Goal: Transaction & Acquisition: Download file/media

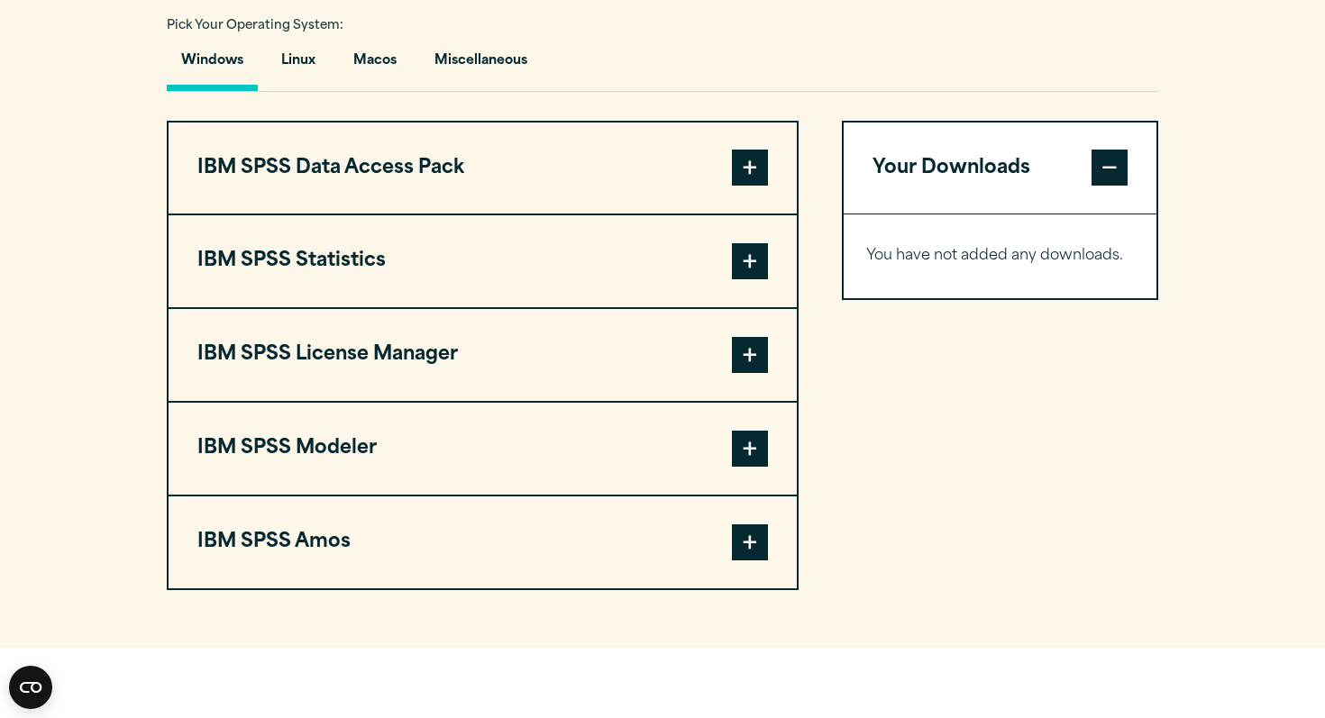
scroll to position [1318, 0]
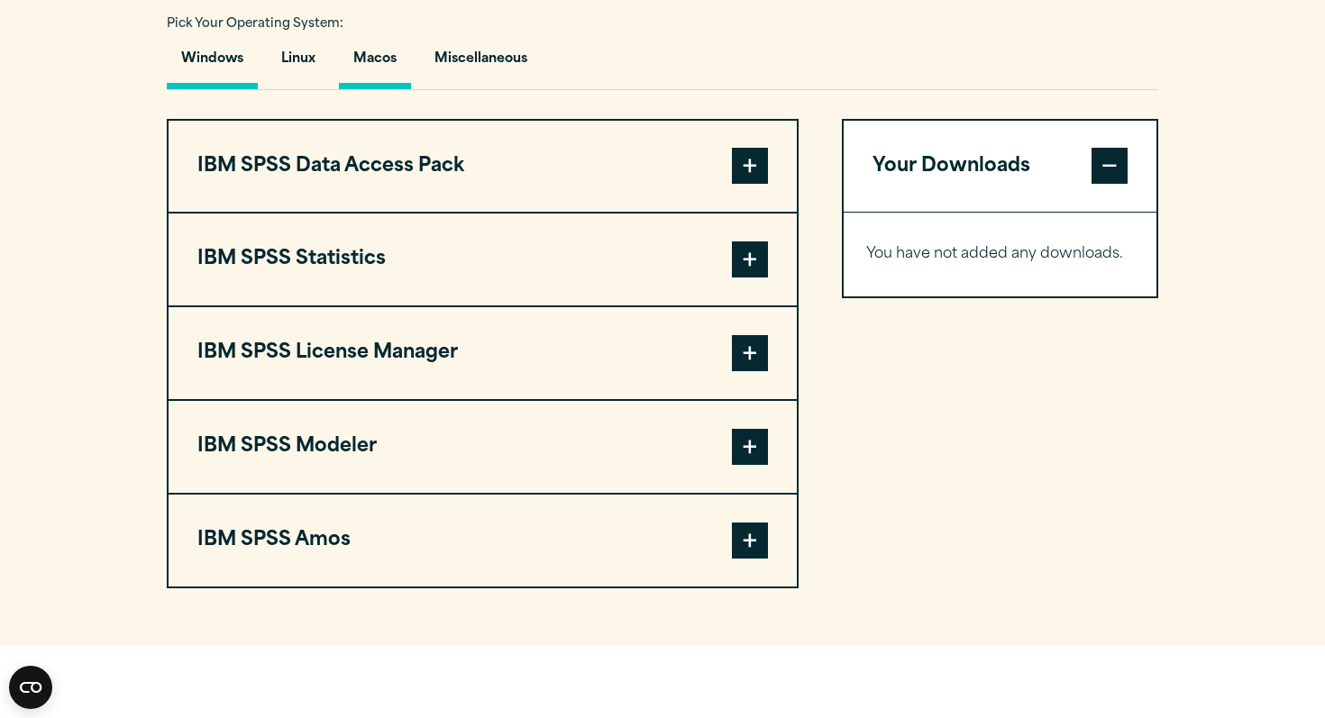
click at [397, 89] on button "Macos" at bounding box center [375, 63] width 72 height 51
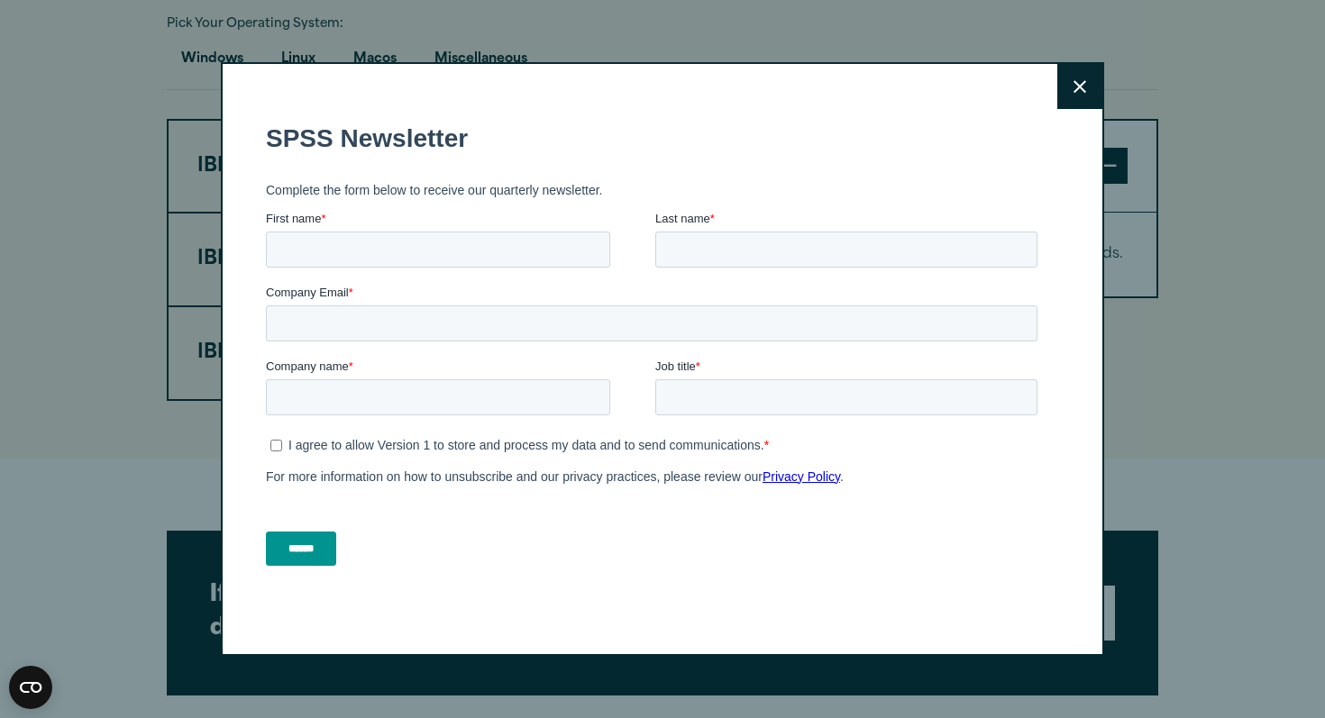
click at [1080, 83] on icon at bounding box center [1079, 87] width 13 height 14
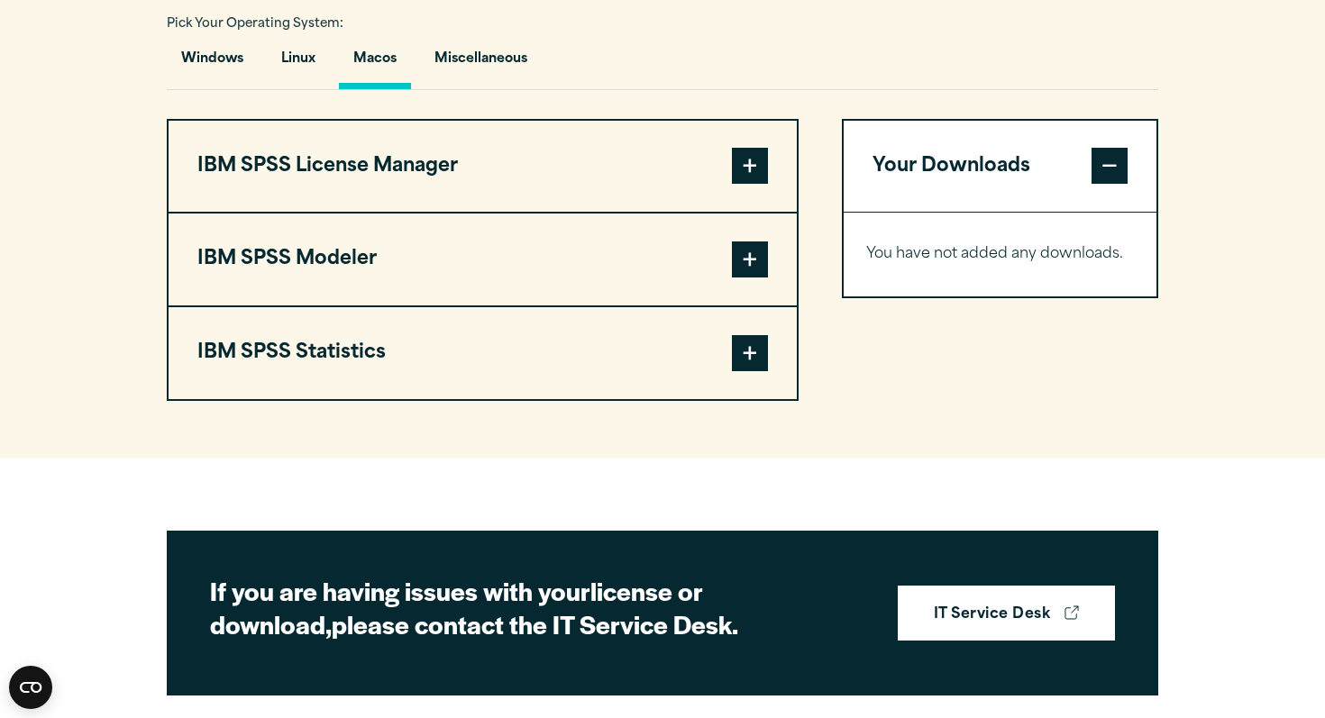
click at [748, 371] on span at bounding box center [750, 353] width 36 height 36
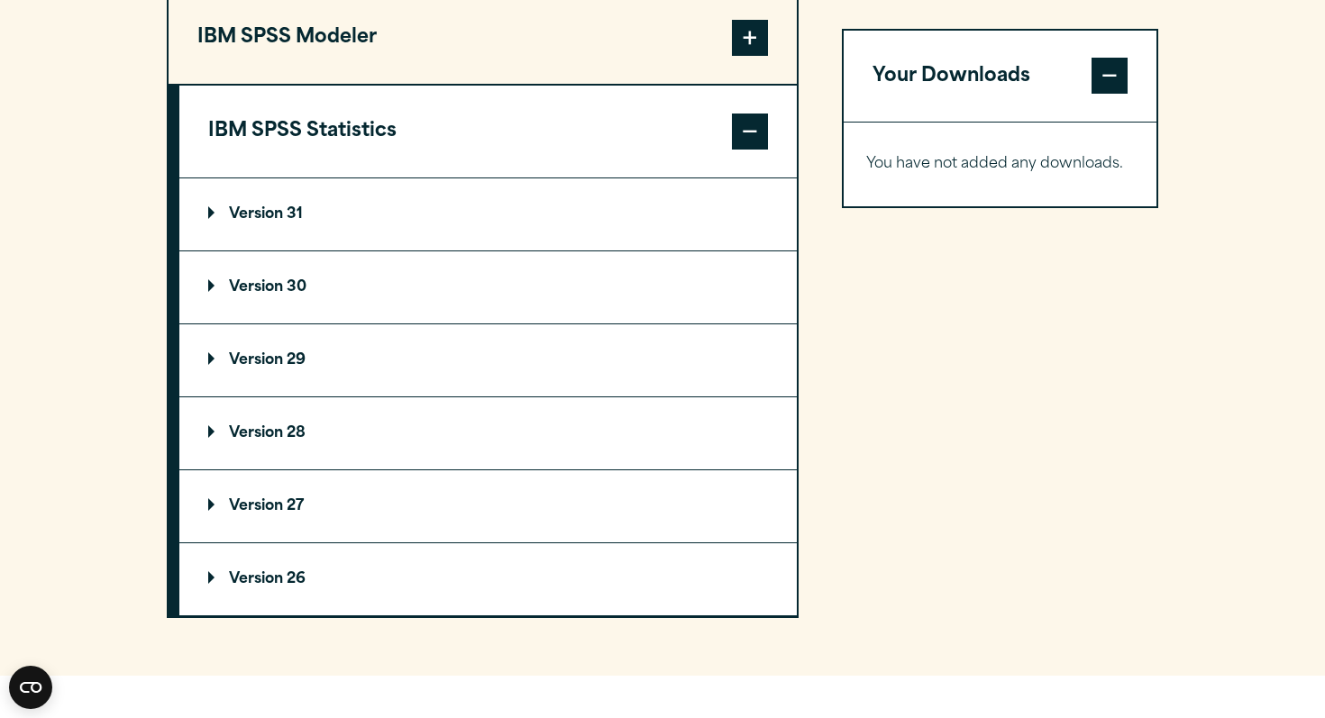
scroll to position [1553, 0]
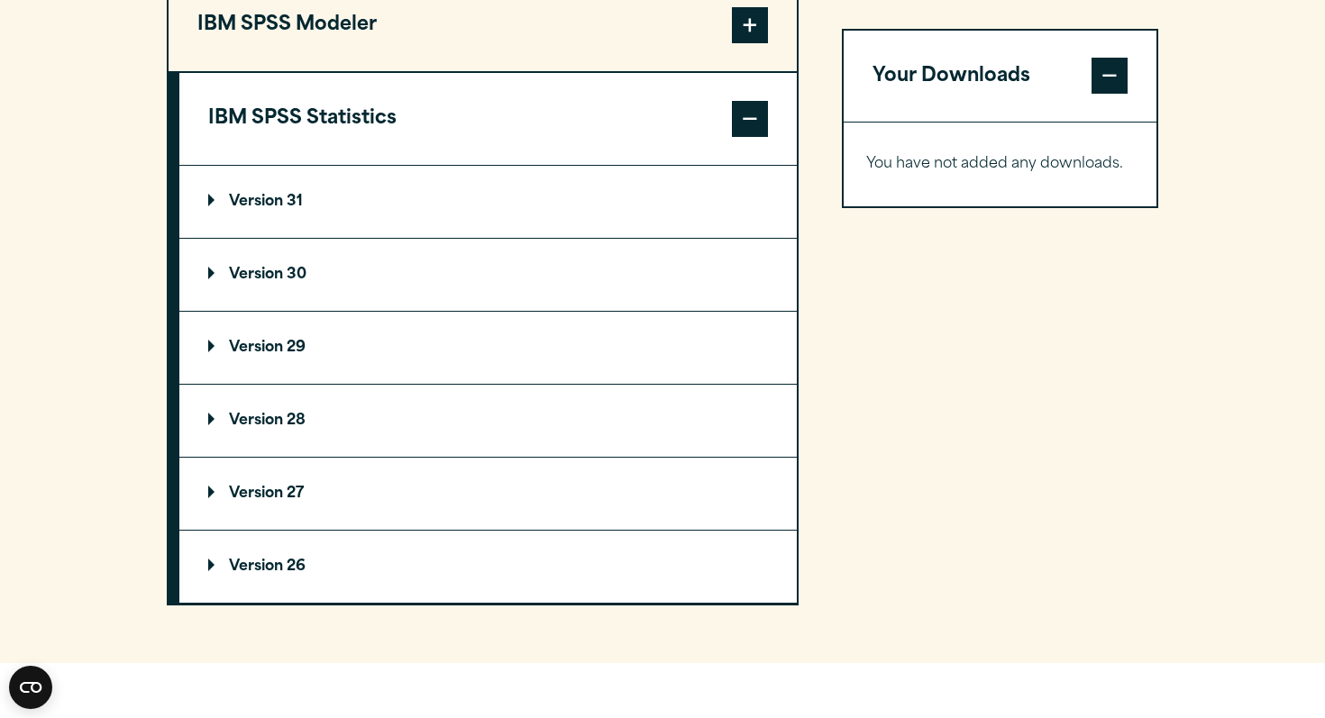
click at [351, 311] on summary "Version 30" at bounding box center [487, 275] width 617 height 72
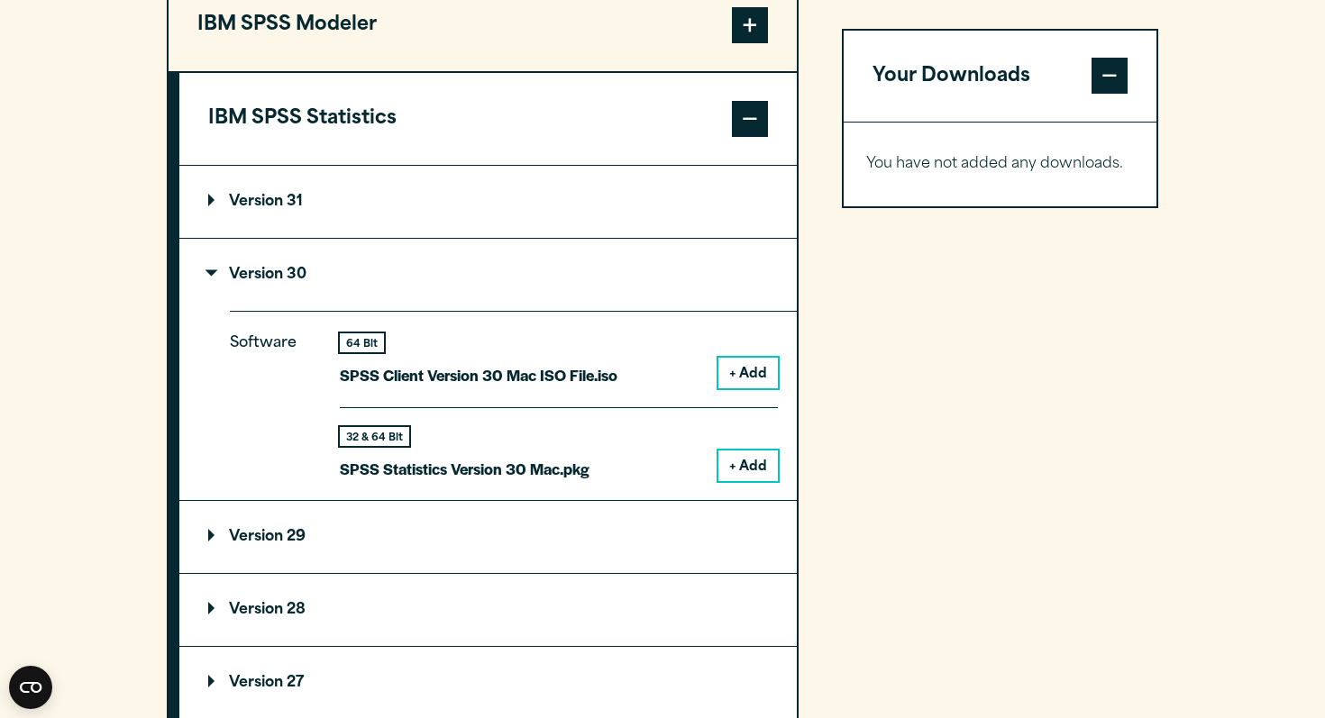
click at [754, 481] on button "+ Add" at bounding box center [747, 466] width 59 height 31
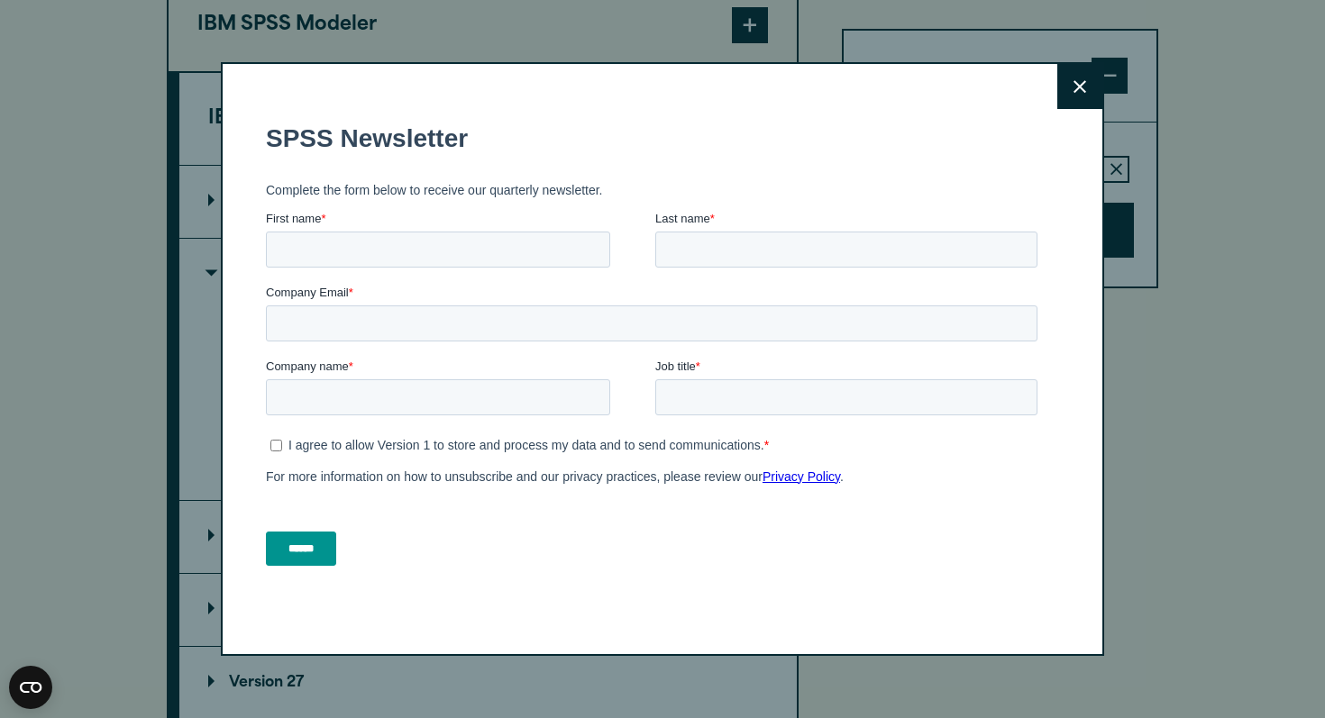
click at [1076, 97] on button "Close" at bounding box center [1079, 86] width 45 height 45
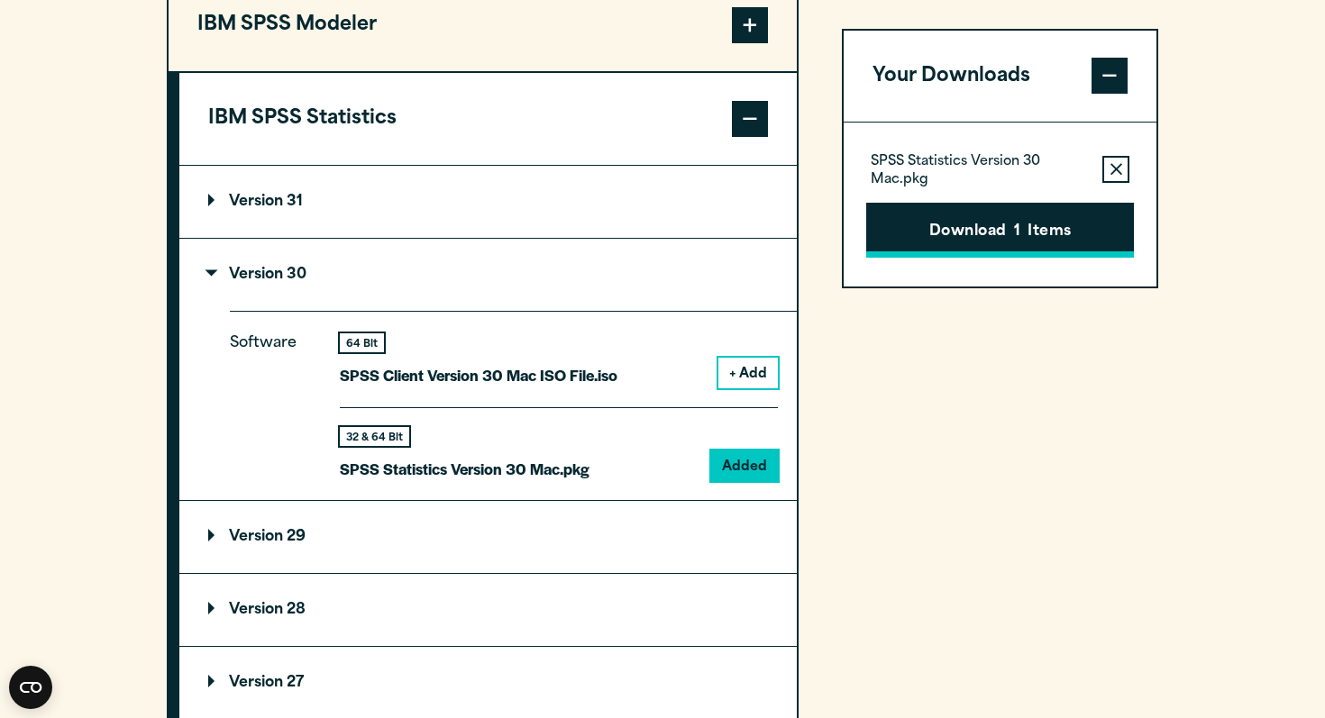
click at [920, 236] on button "Download 1 Items" at bounding box center [1000, 231] width 268 height 56
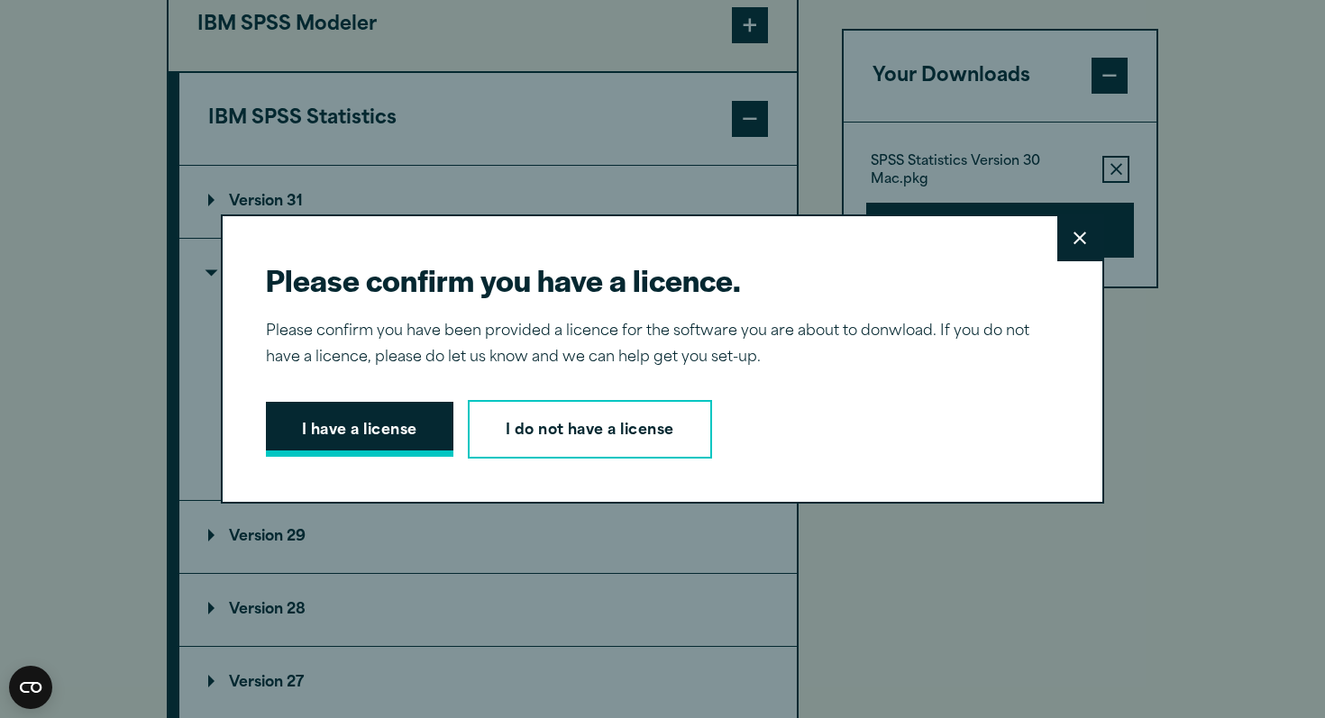
click at [415, 415] on button "I have a license" at bounding box center [359, 430] width 187 height 56
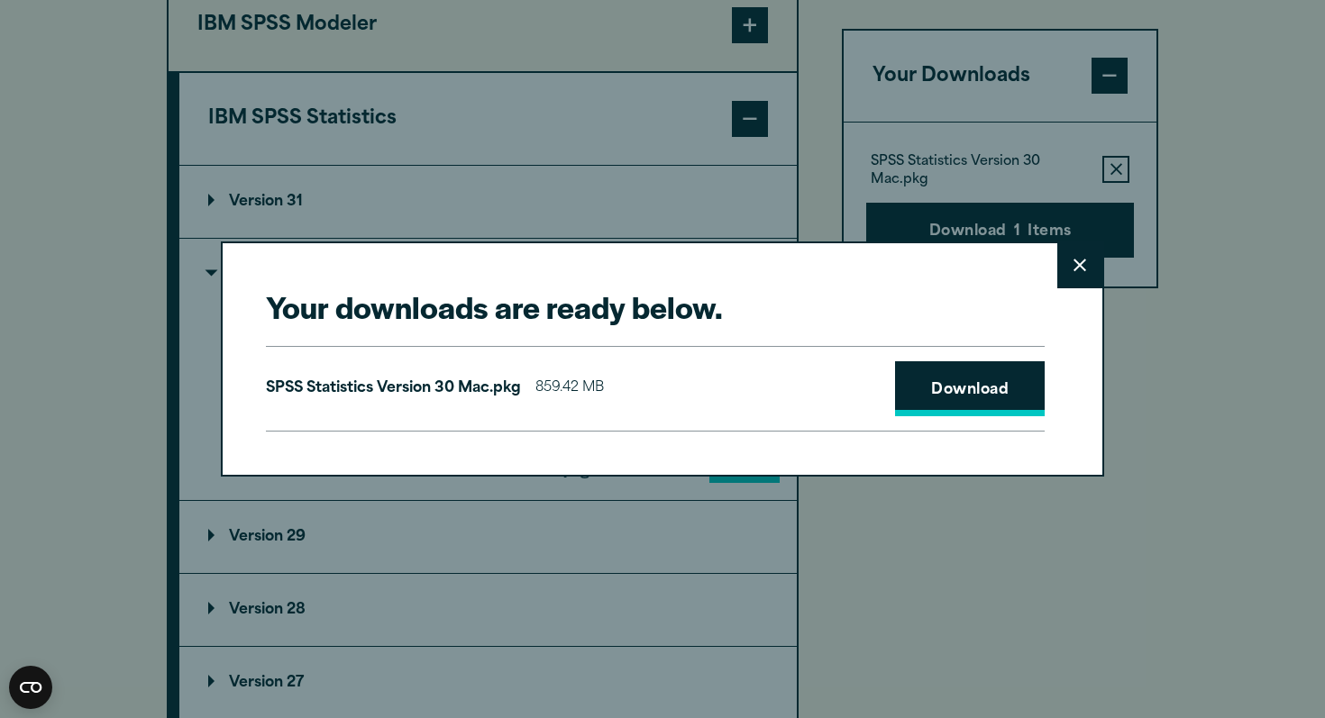
click at [979, 380] on link "Download" at bounding box center [970, 389] width 150 height 56
click at [1085, 281] on button "Close" at bounding box center [1079, 265] width 45 height 45
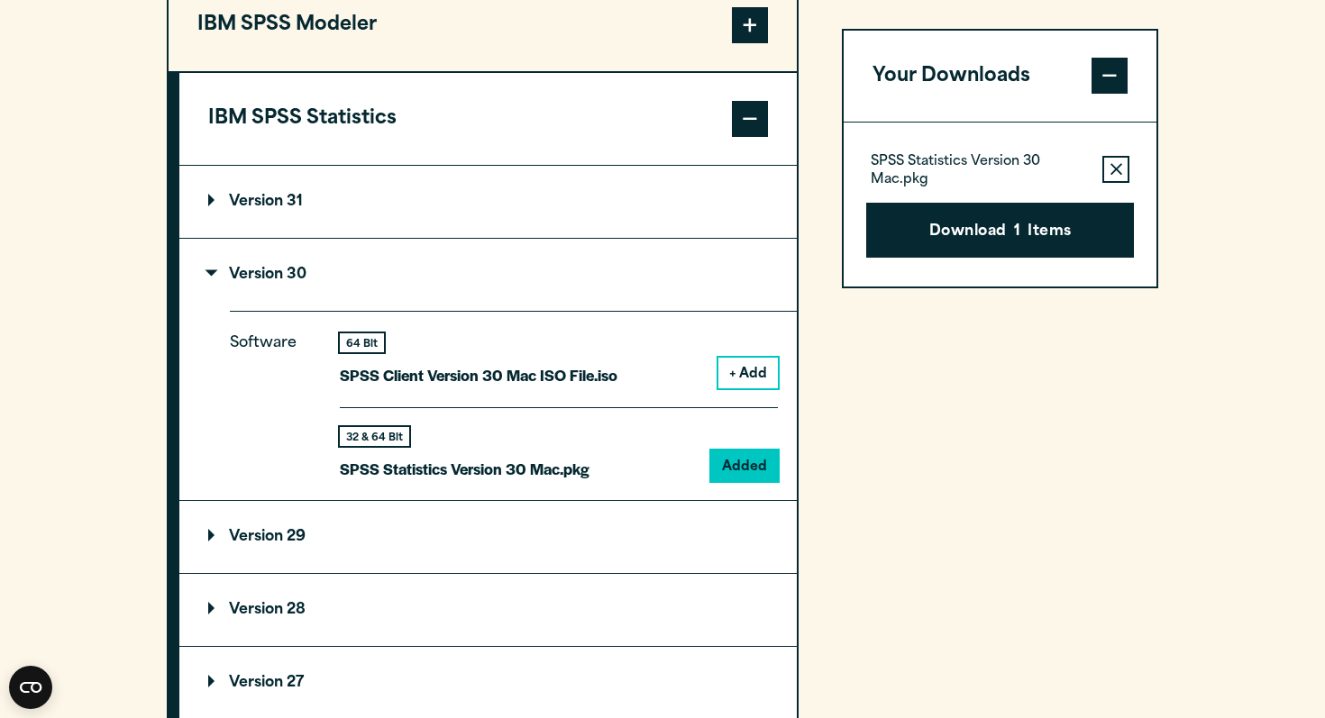
scroll to position [1546, 0]
